Goal: Navigation & Orientation: Find specific page/section

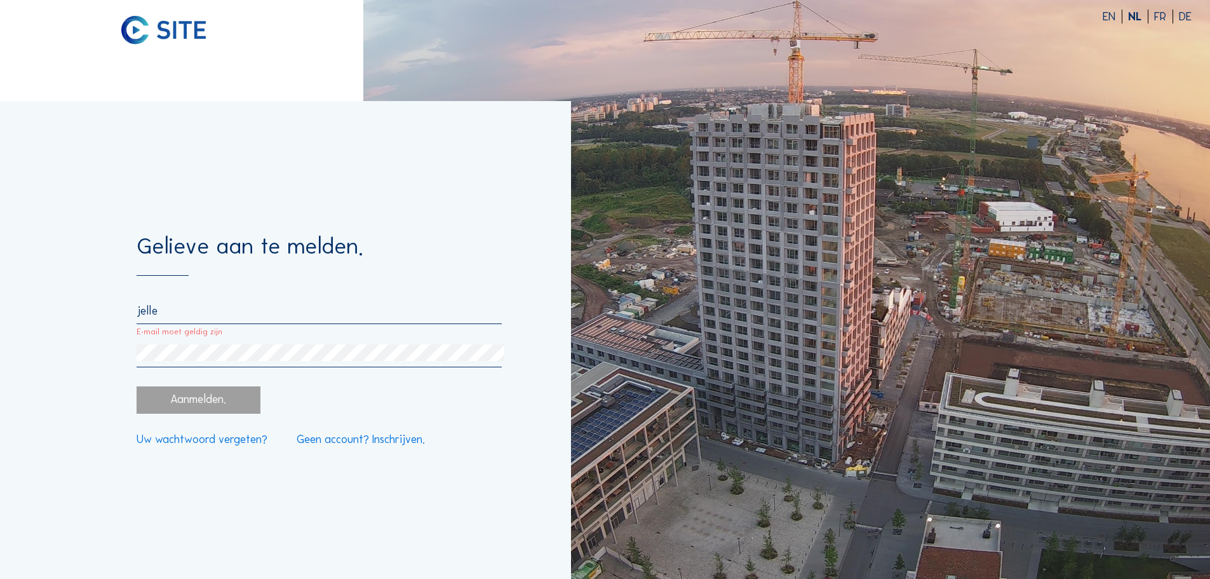
type input "[EMAIL_ADDRESS][DOMAIN_NAME]"
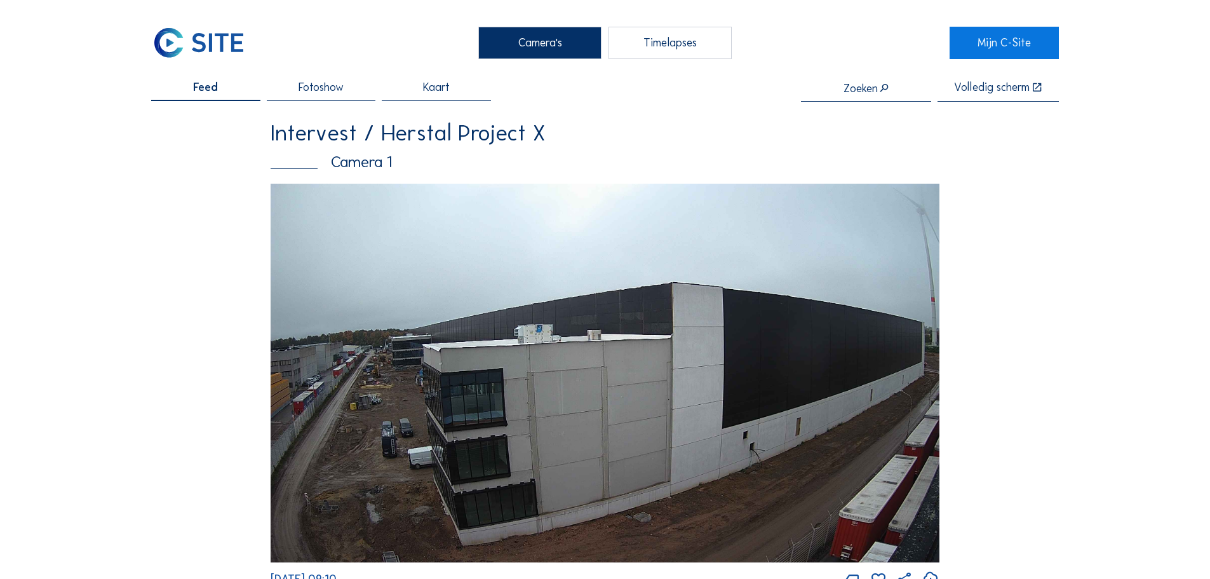
scroll to position [64, 0]
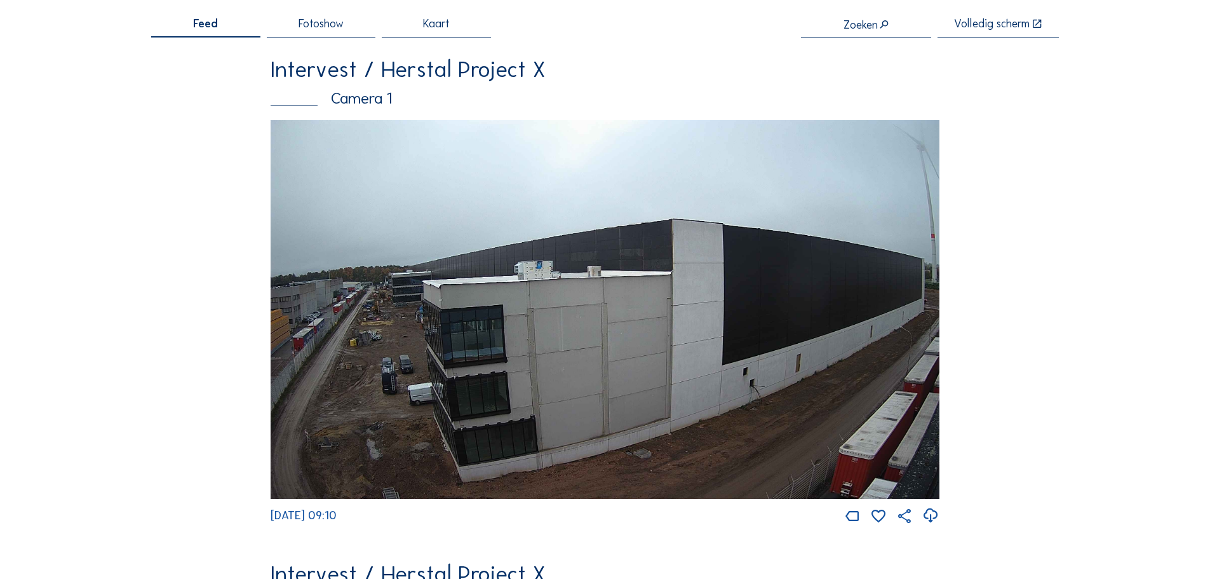
click at [478, 294] on img at bounding box center [605, 309] width 669 height 379
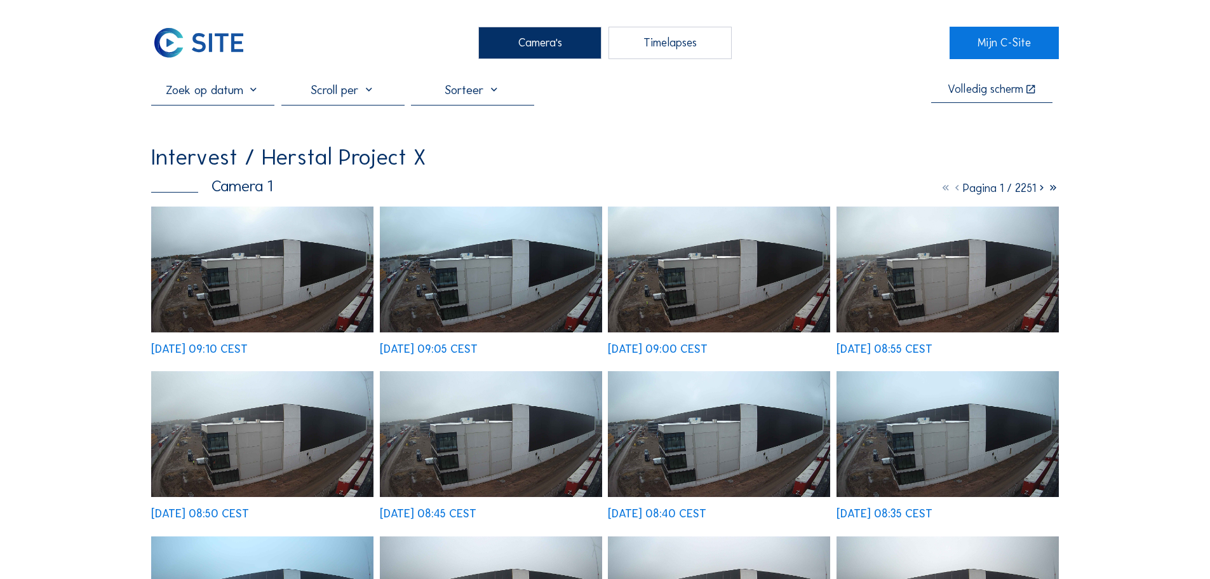
click at [311, 282] on img at bounding box center [262, 269] width 222 height 126
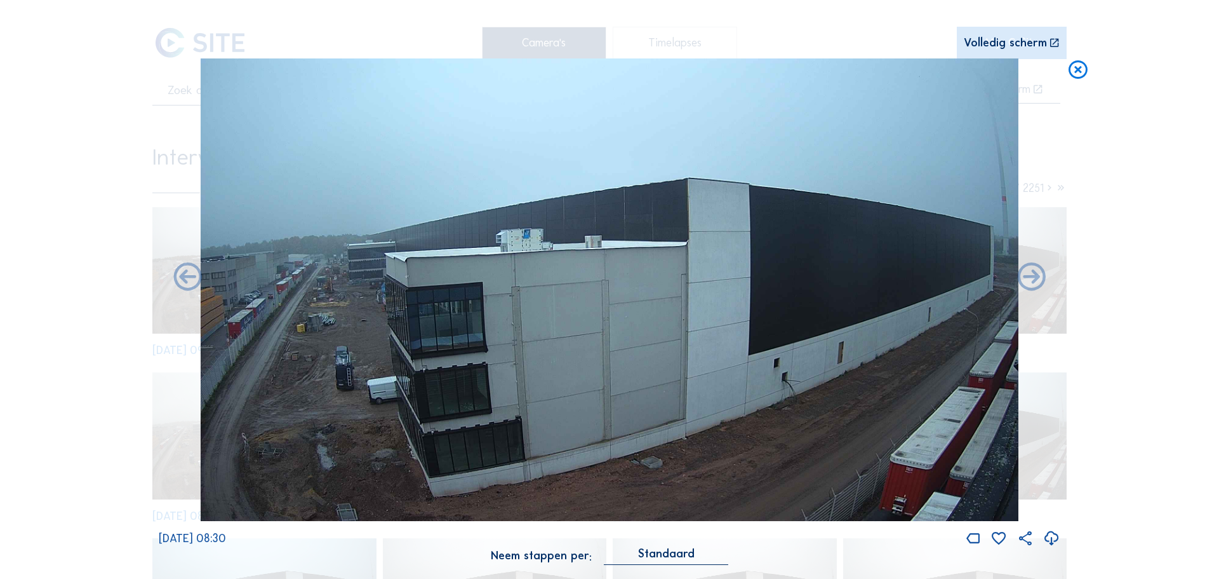
click at [1072, 71] on icon at bounding box center [1078, 69] width 23 height 23
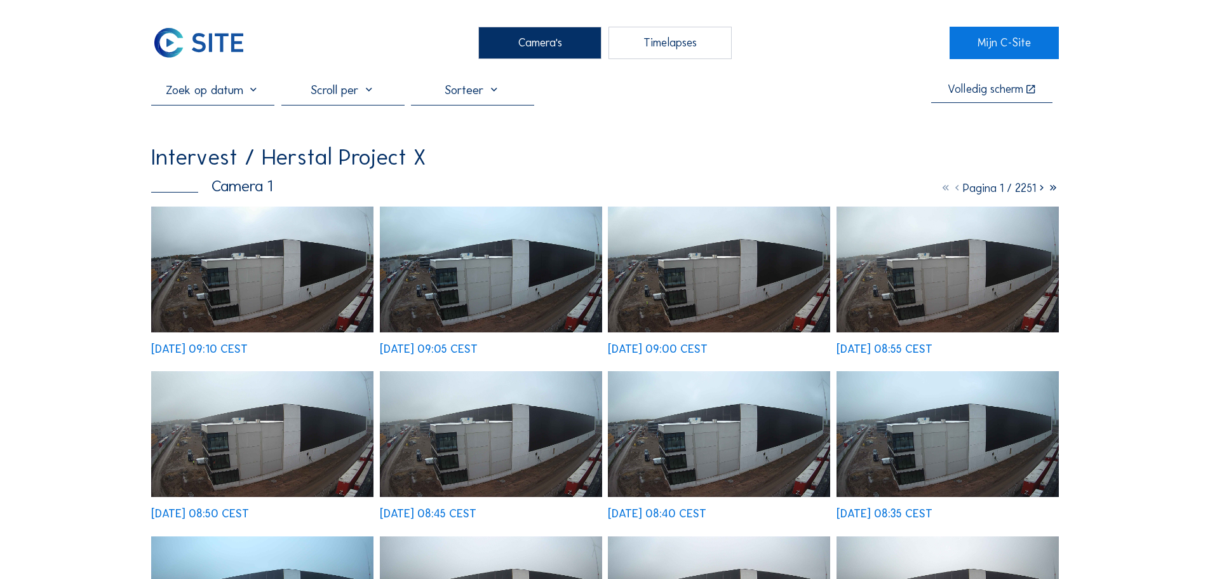
click at [501, 43] on div "Camera's" at bounding box center [539, 43] width 123 height 32
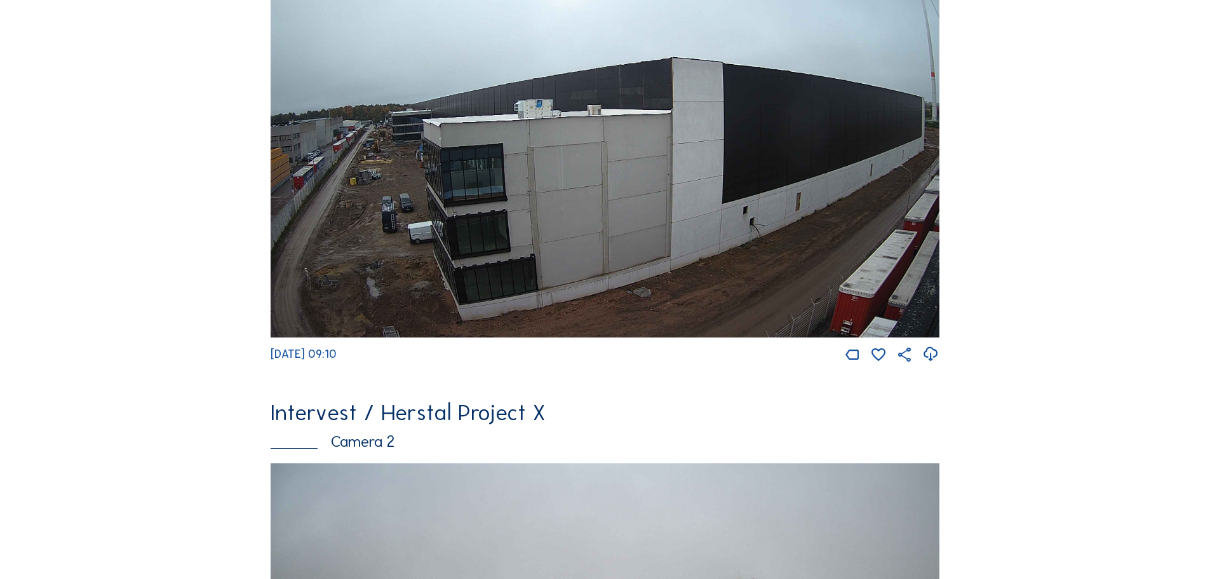
scroll to position [445, 0]
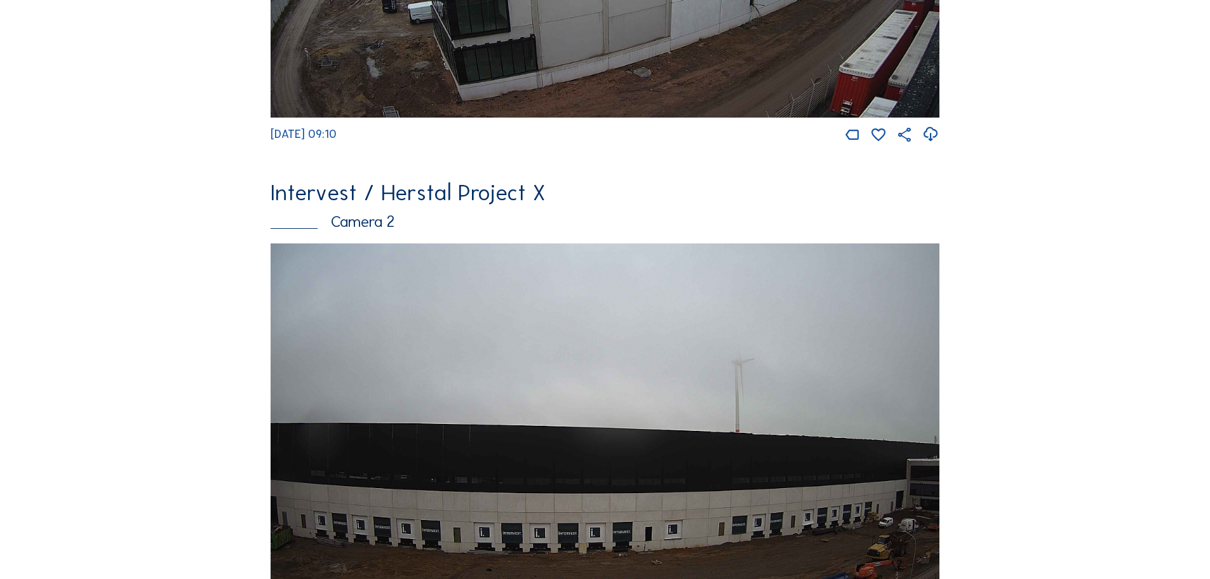
click at [459, 292] on img at bounding box center [605, 432] width 669 height 379
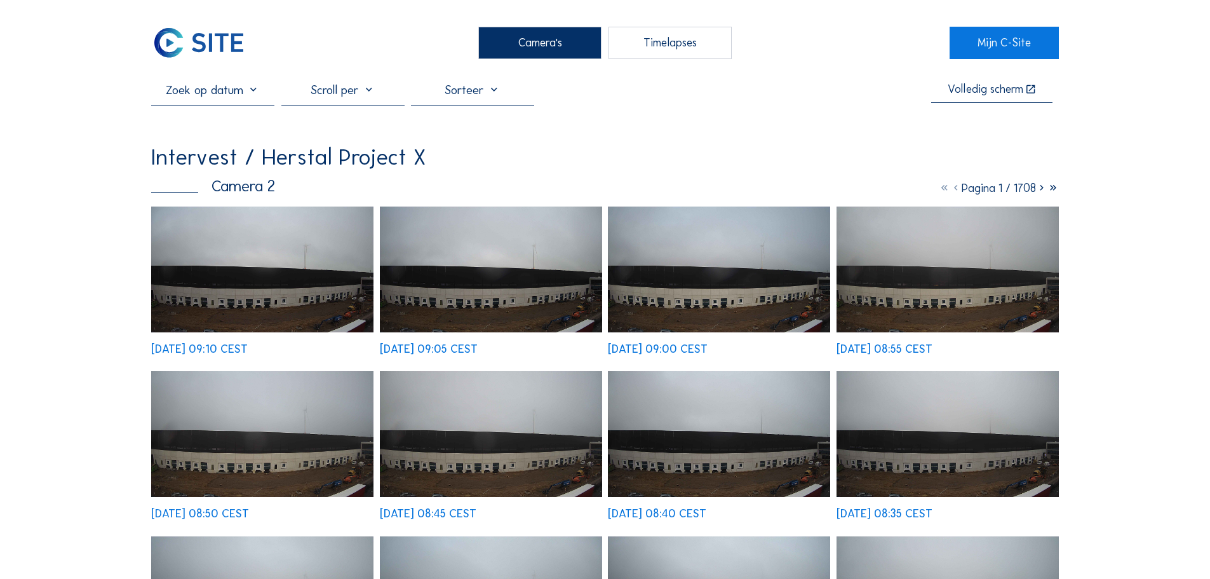
click at [351, 282] on img at bounding box center [262, 269] width 222 height 126
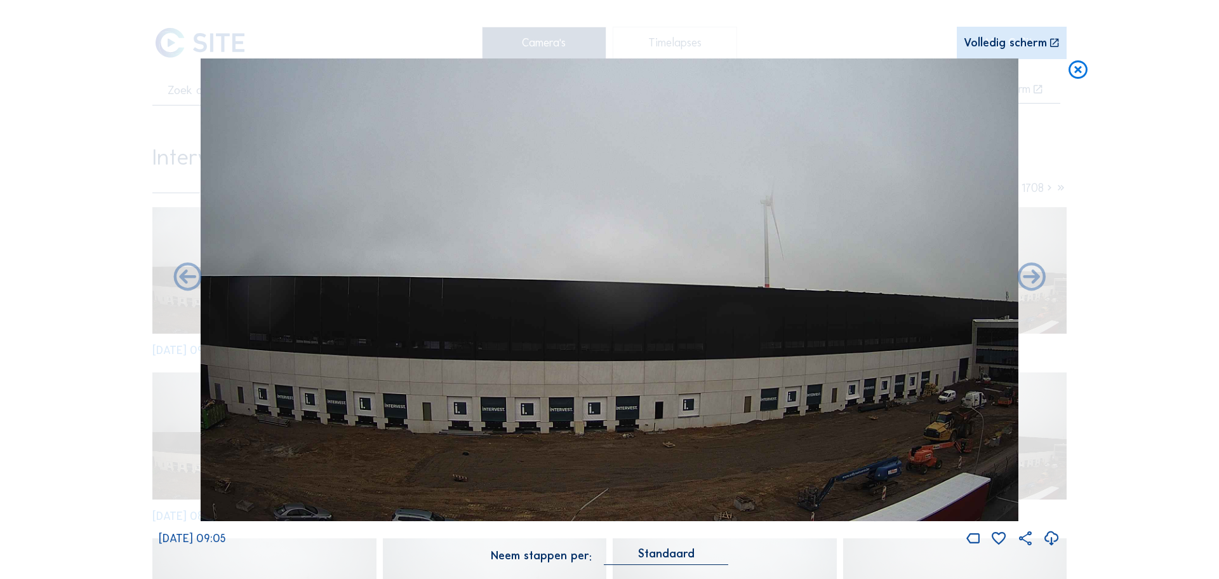
click at [1076, 72] on icon at bounding box center [1078, 69] width 23 height 23
